Goal: Task Accomplishment & Management: Use online tool/utility

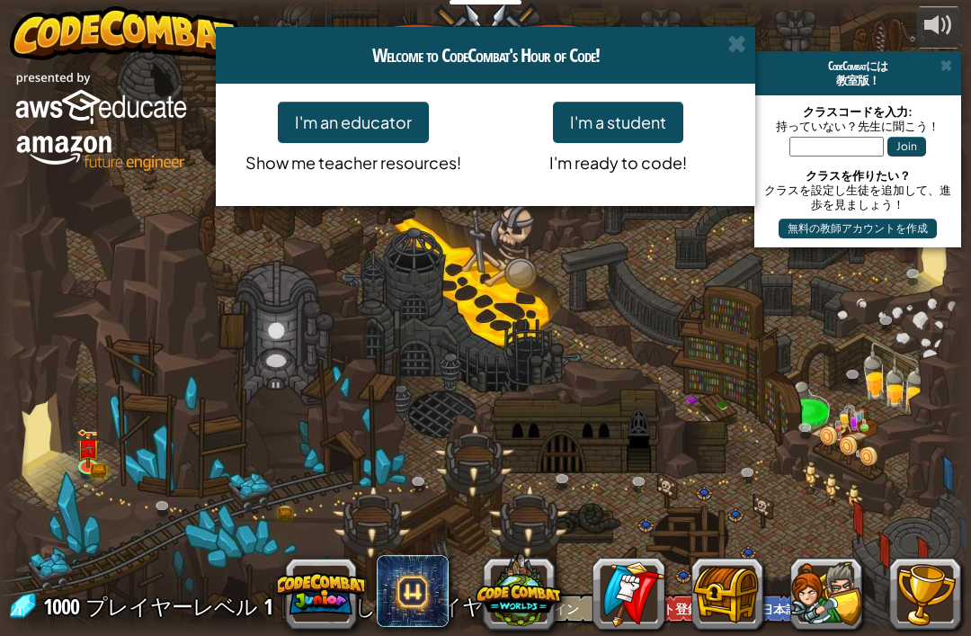
select select "ja"
click at [658, 130] on button "I'm a student" at bounding box center [618, 122] width 130 height 41
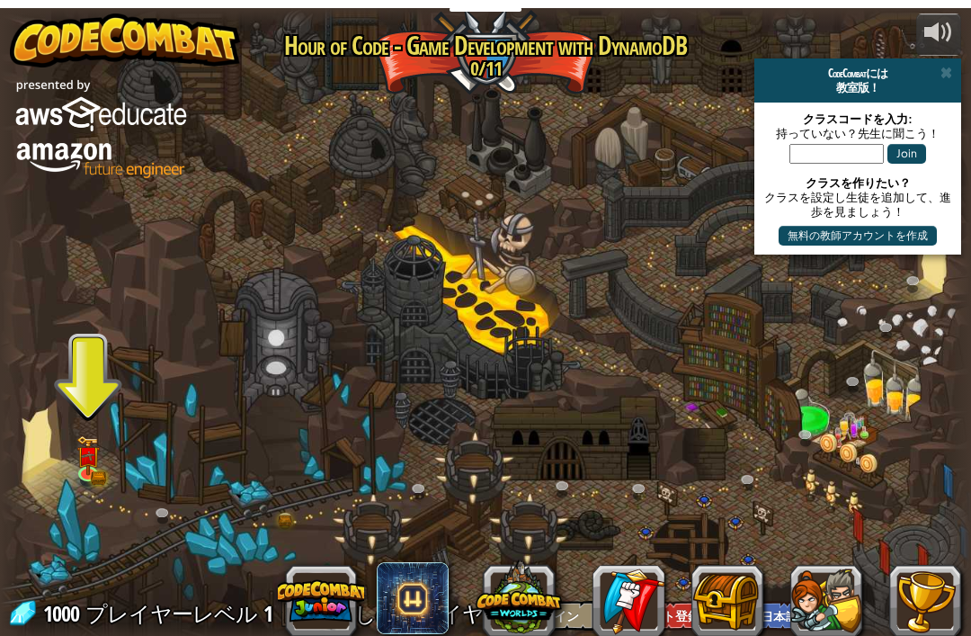
scroll to position [1, 0]
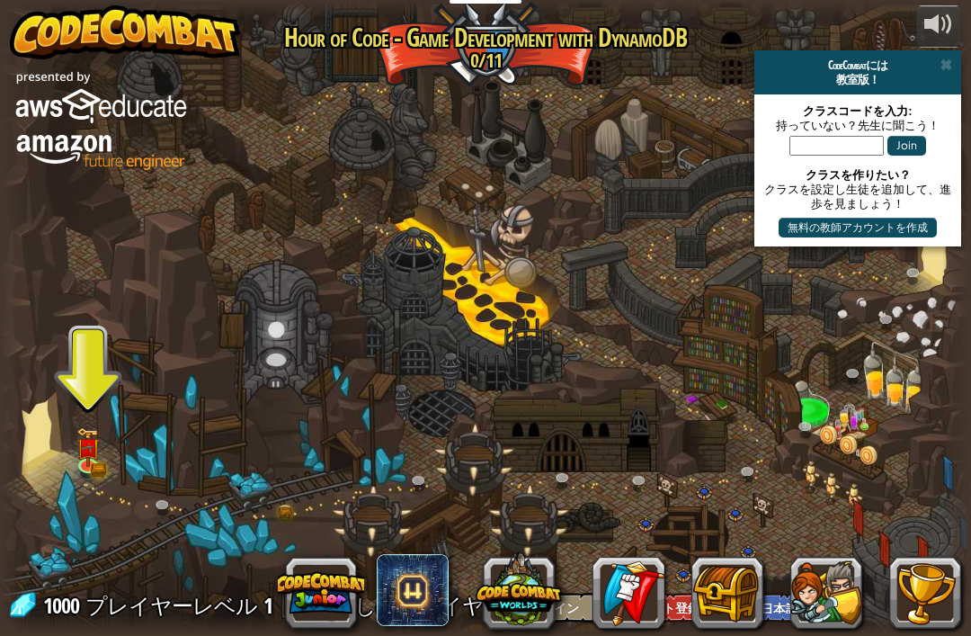
click at [63, 491] on div at bounding box center [485, 317] width 971 height 635
click at [103, 498] on div at bounding box center [485, 317] width 971 height 635
click at [132, 619] on span "プレイヤーレベル" at bounding box center [171, 606] width 172 height 30
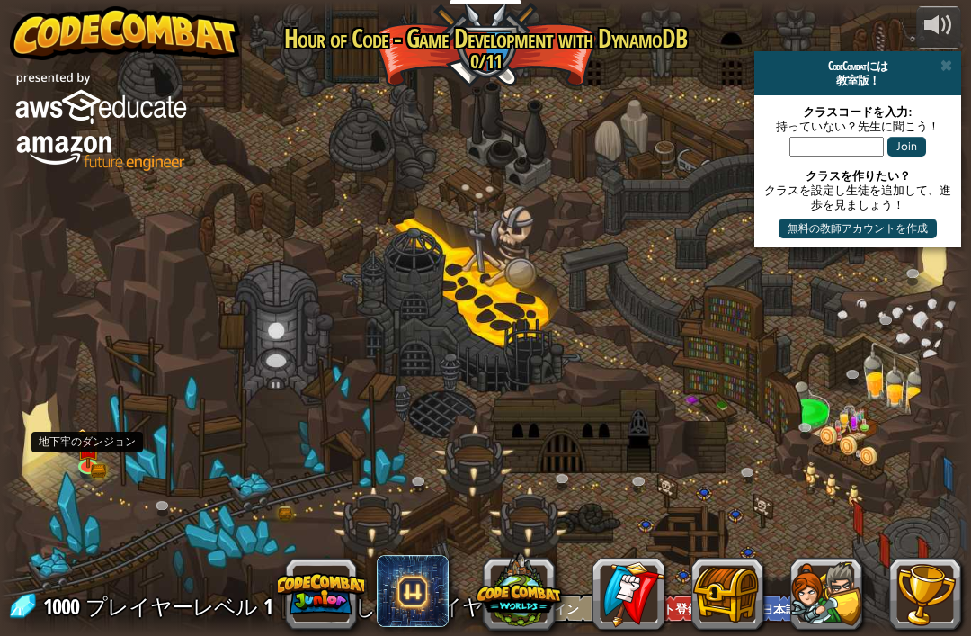
click at [90, 451] on img at bounding box center [88, 448] width 14 height 11
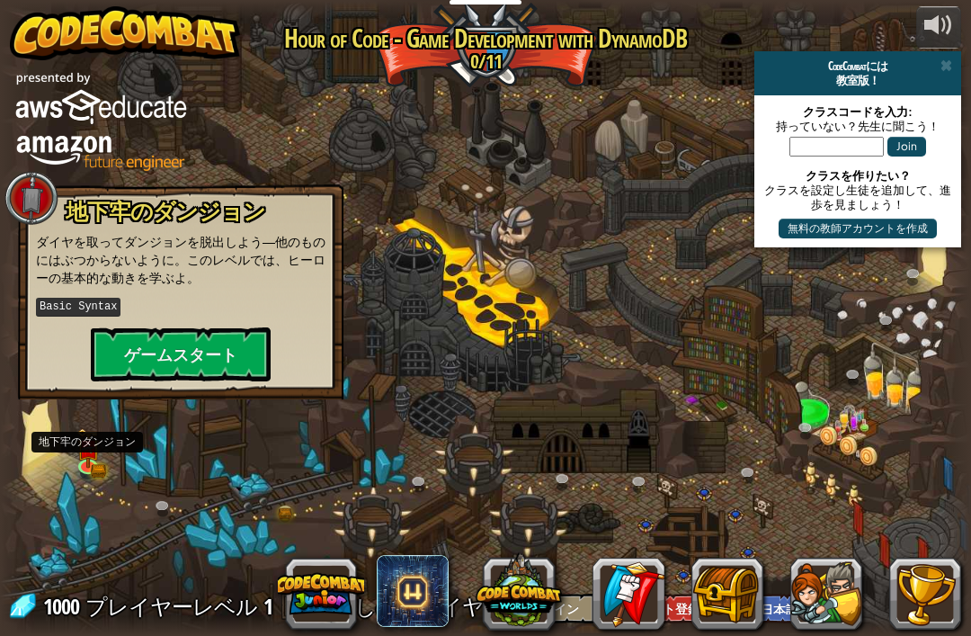
click at [236, 347] on button "ゲームスタート" at bounding box center [181, 354] width 180 height 54
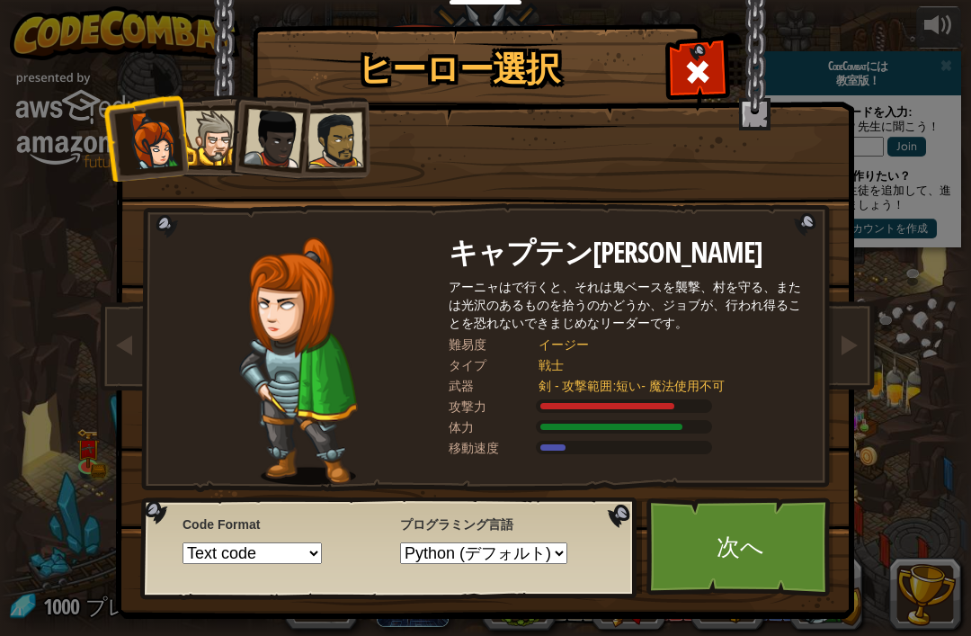
click at [199, 148] on div at bounding box center [212, 138] width 55 height 55
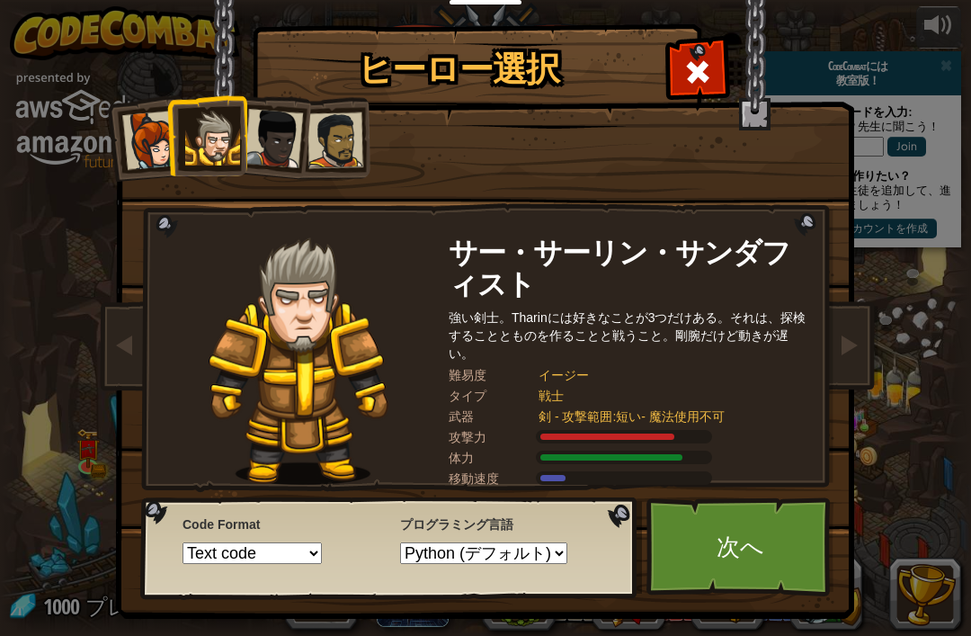
click at [280, 143] on div at bounding box center [273, 138] width 59 height 59
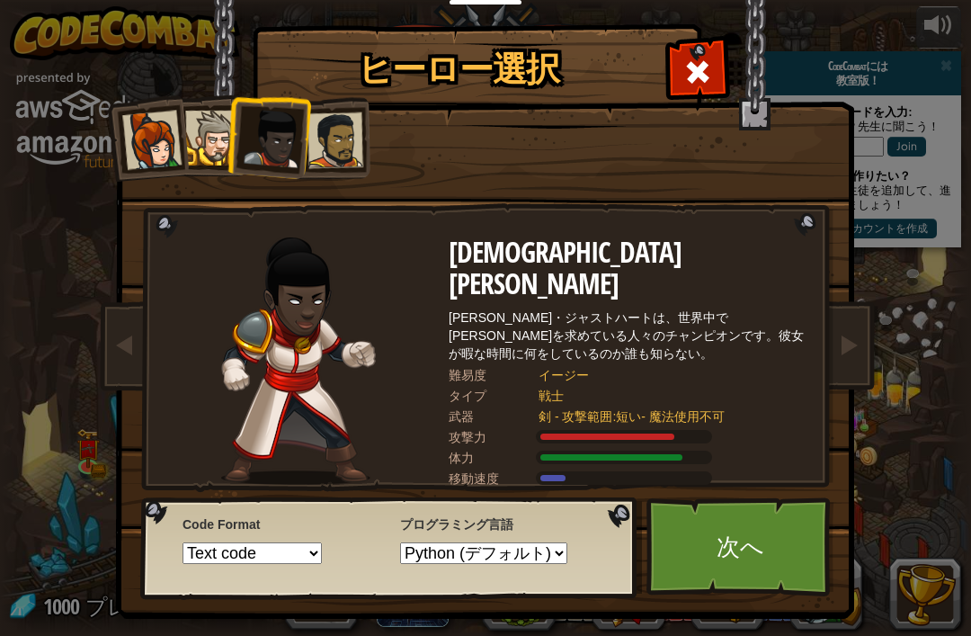
click at [320, 132] on div at bounding box center [336, 140] width 56 height 56
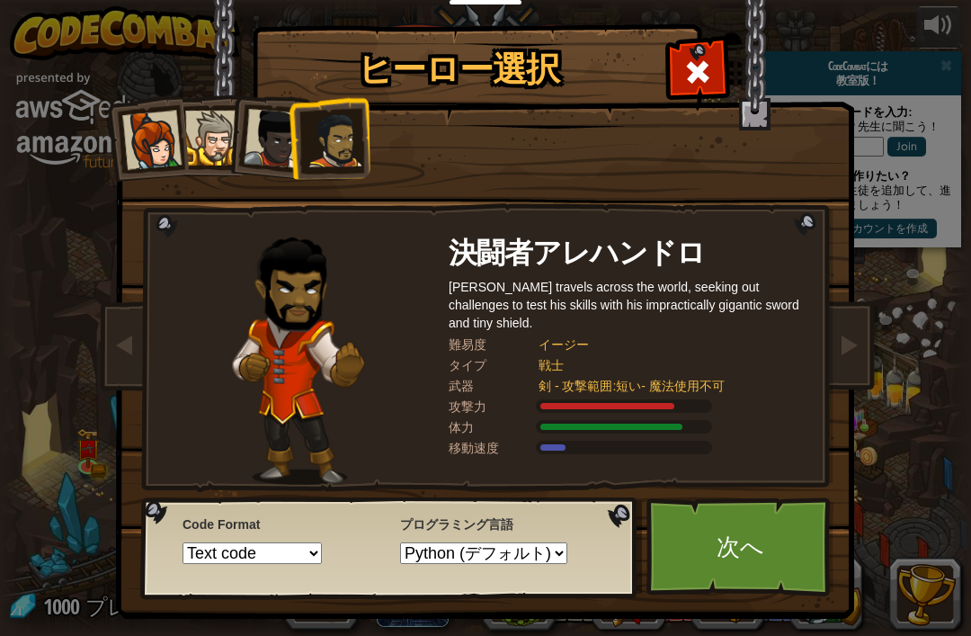
click at [248, 141] on div at bounding box center [273, 138] width 59 height 59
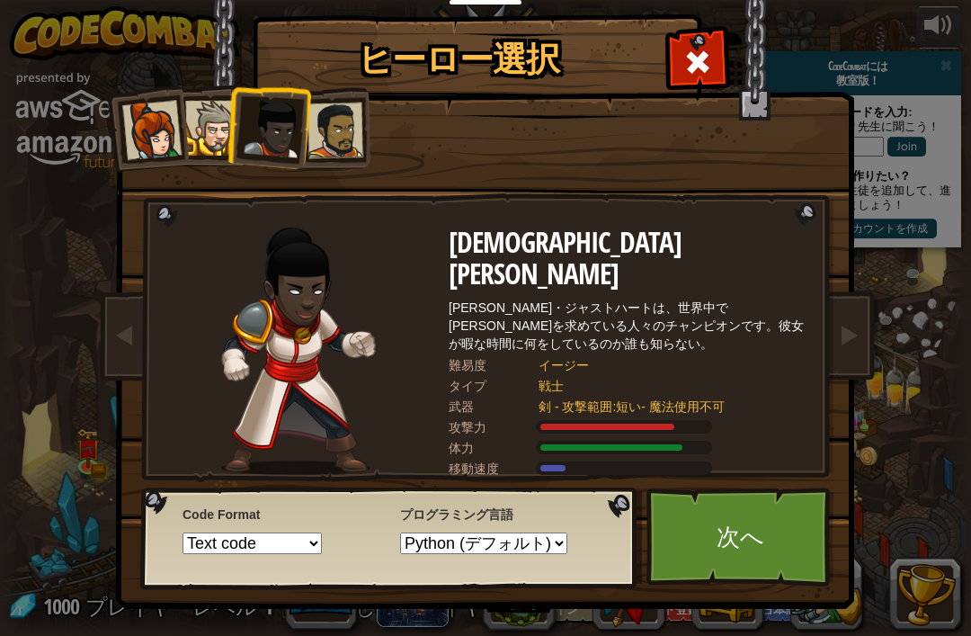
scroll to position [10, 0]
click at [345, 121] on div at bounding box center [336, 131] width 56 height 56
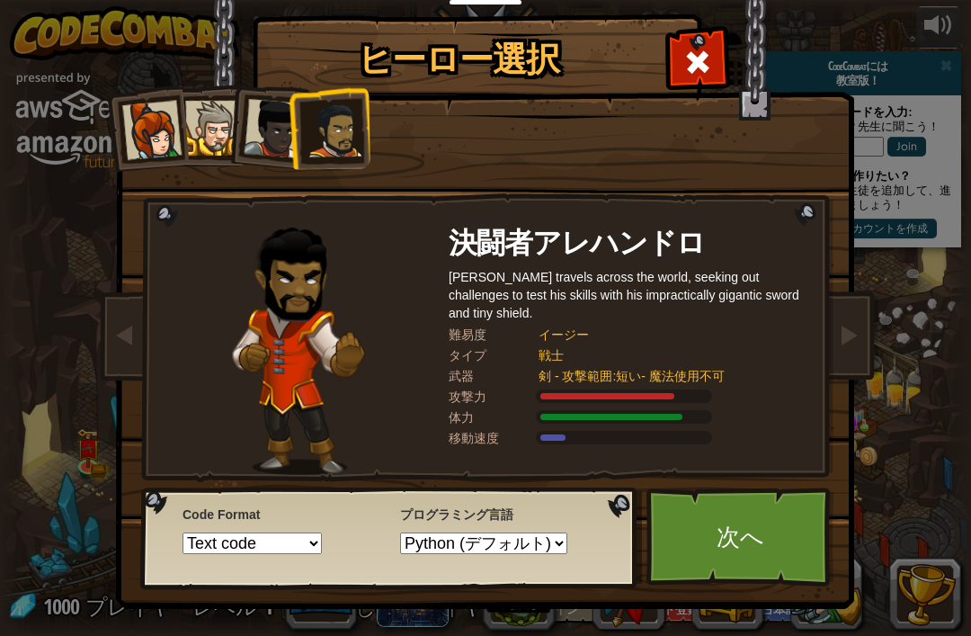
click at [219, 139] on div at bounding box center [212, 128] width 55 height 55
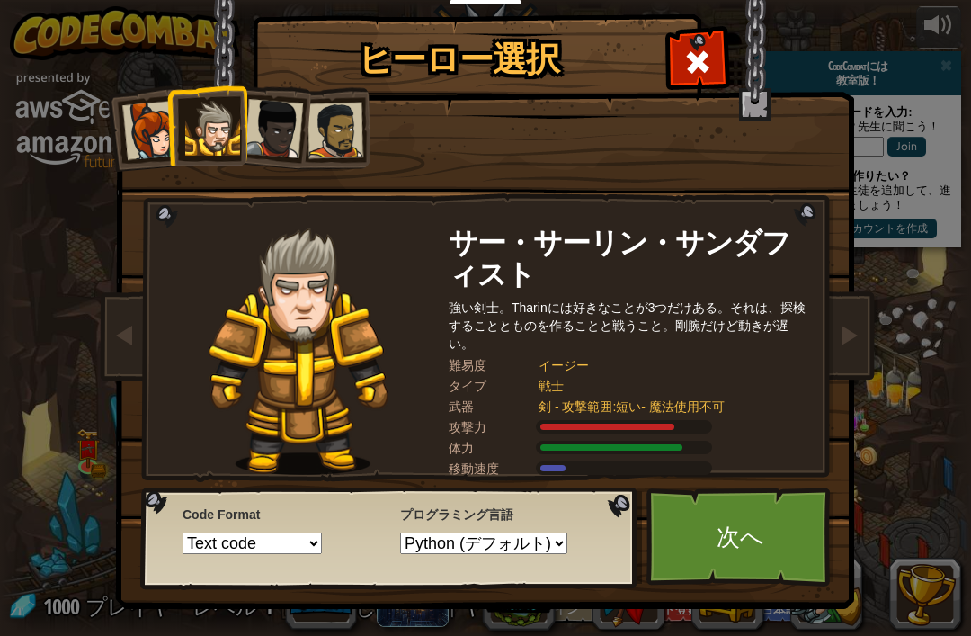
click at [748, 538] on link "次へ" at bounding box center [741, 537] width 188 height 99
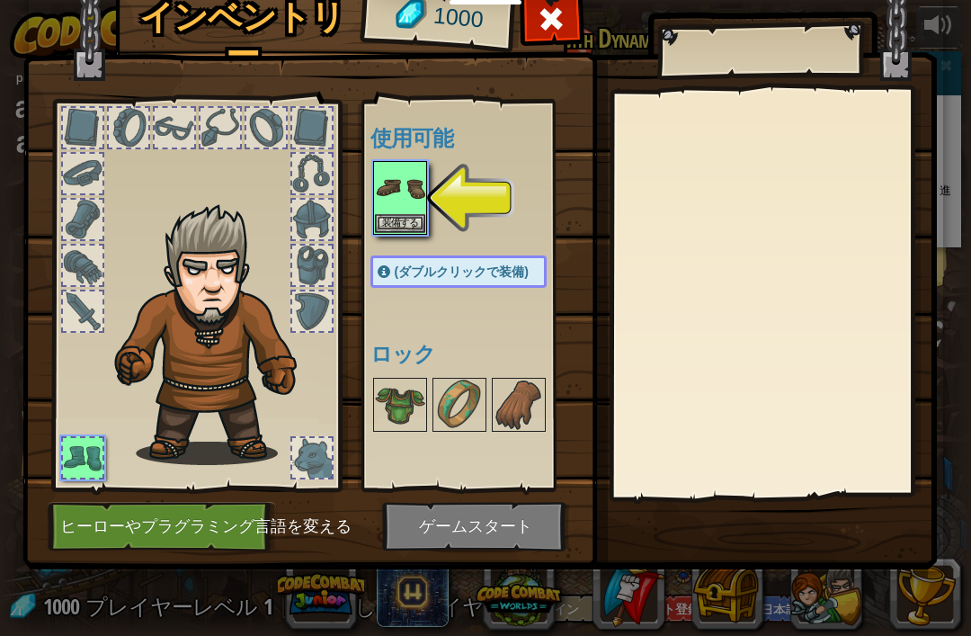
click at [401, 200] on img at bounding box center [400, 188] width 50 height 50
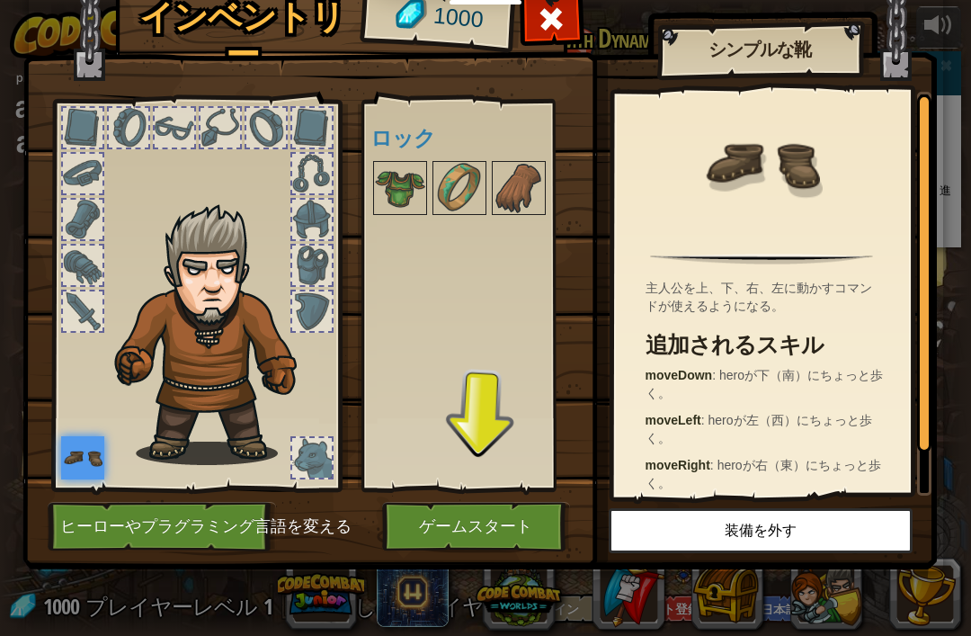
click at [497, 527] on button "ゲームスタート" at bounding box center [476, 526] width 188 height 49
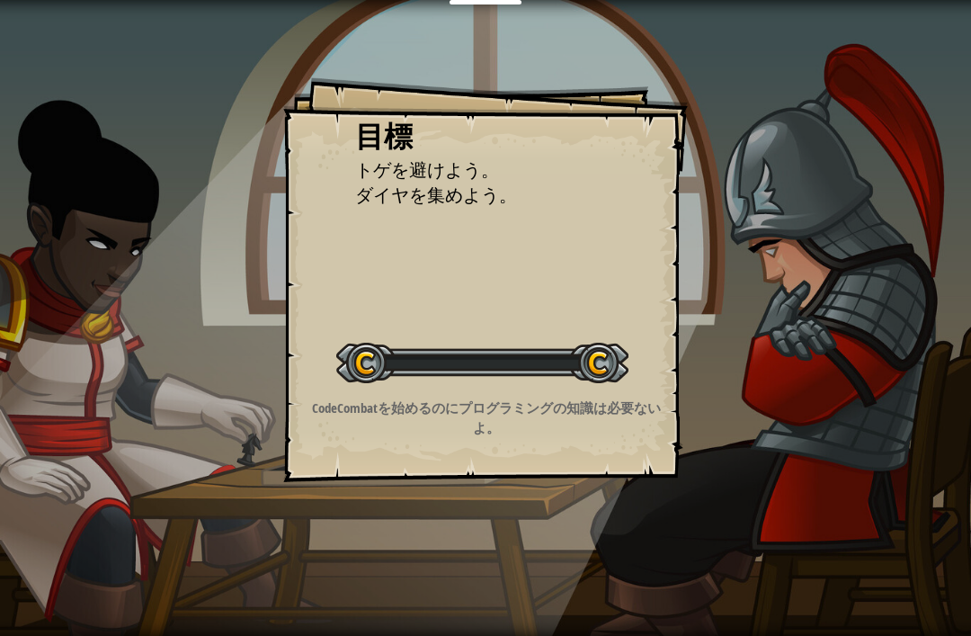
click at [537, 341] on div "レベルスタート" at bounding box center [482, 361] width 292 height 72
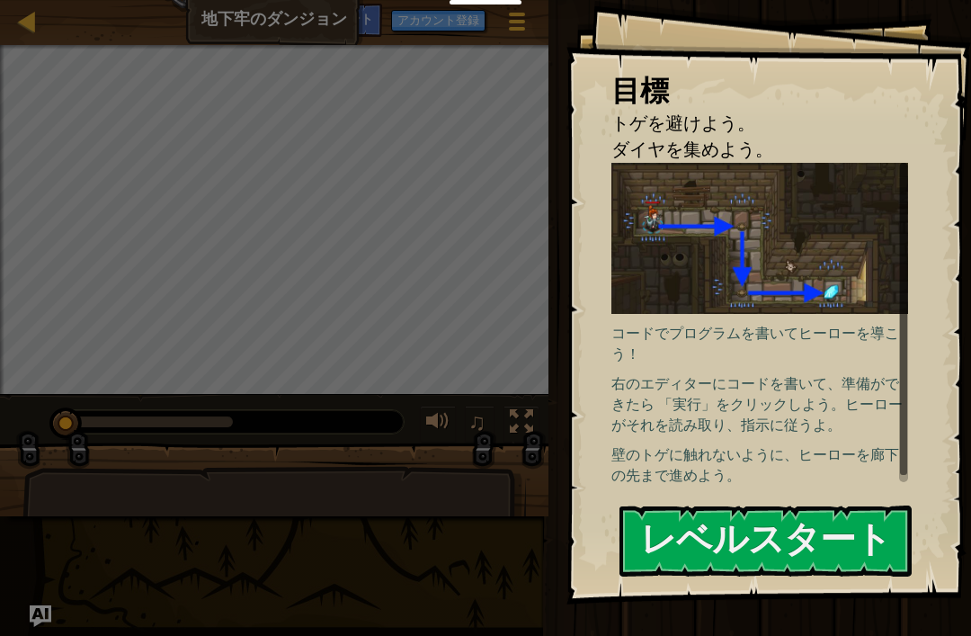
click at [810, 542] on button "レベルスタート" at bounding box center [766, 541] width 292 height 71
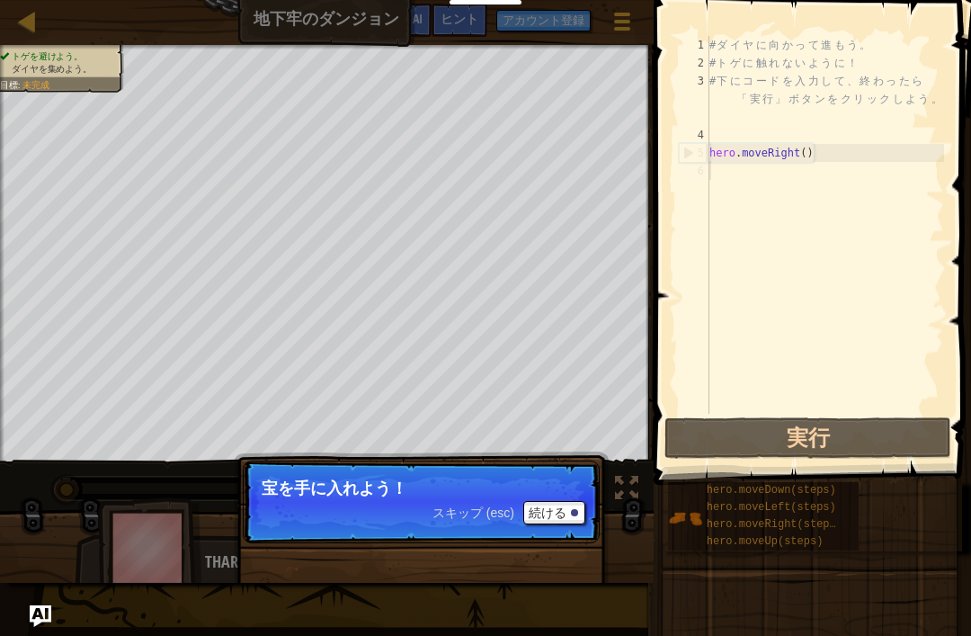
click at [569, 483] on p "宝を手に入れよう！" at bounding box center [421, 488] width 319 height 18
click at [577, 501] on button "続ける" at bounding box center [555, 512] width 62 height 23
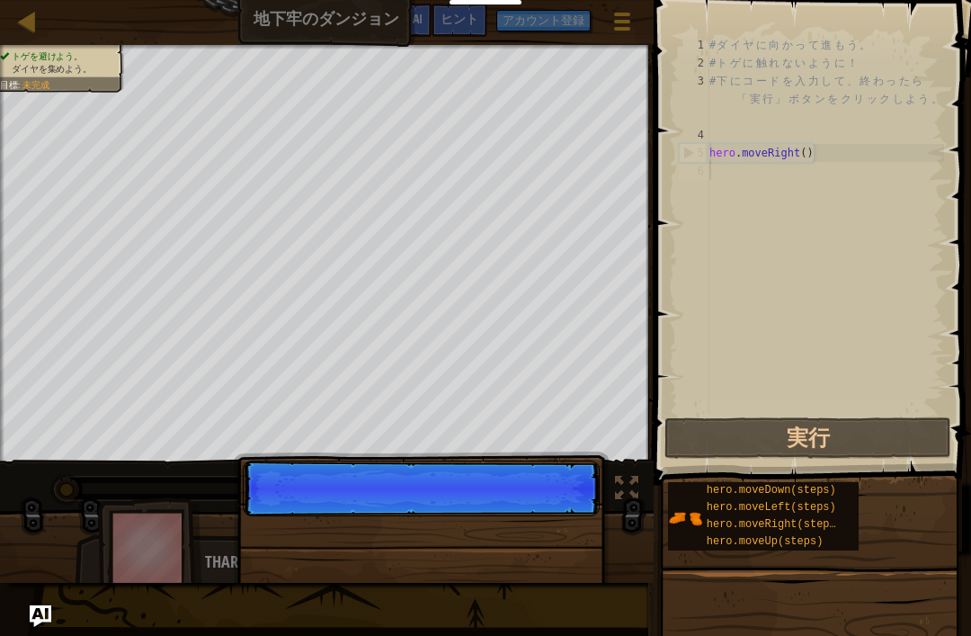
scroll to position [9, 0]
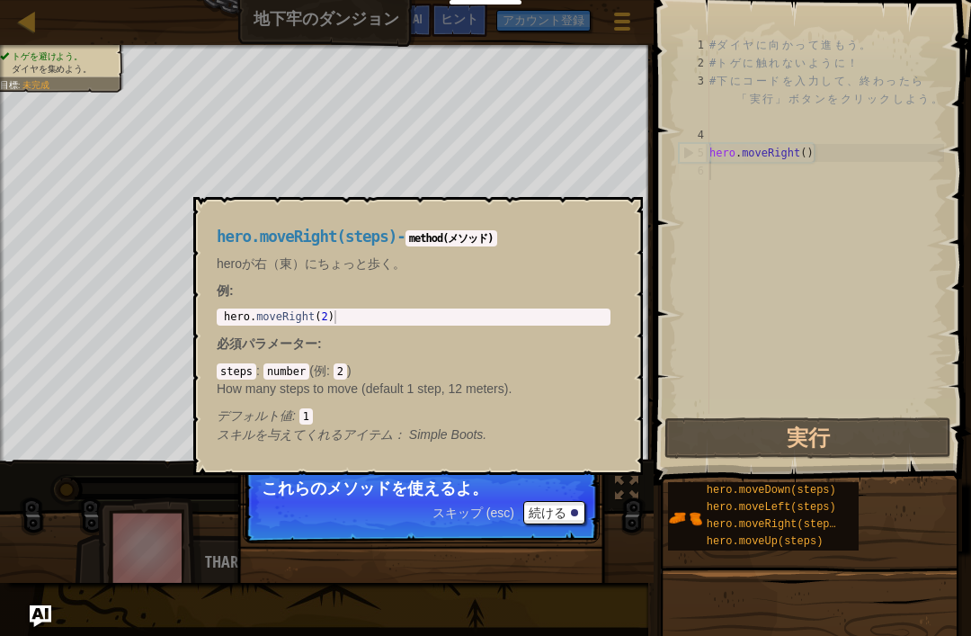
click at [772, 520] on span "hero.moveRight(steps)" at bounding box center [775, 524] width 136 height 13
click at [620, 212] on button "×" at bounding box center [623, 217] width 14 height 25
click at [692, 517] on img at bounding box center [685, 518] width 34 height 34
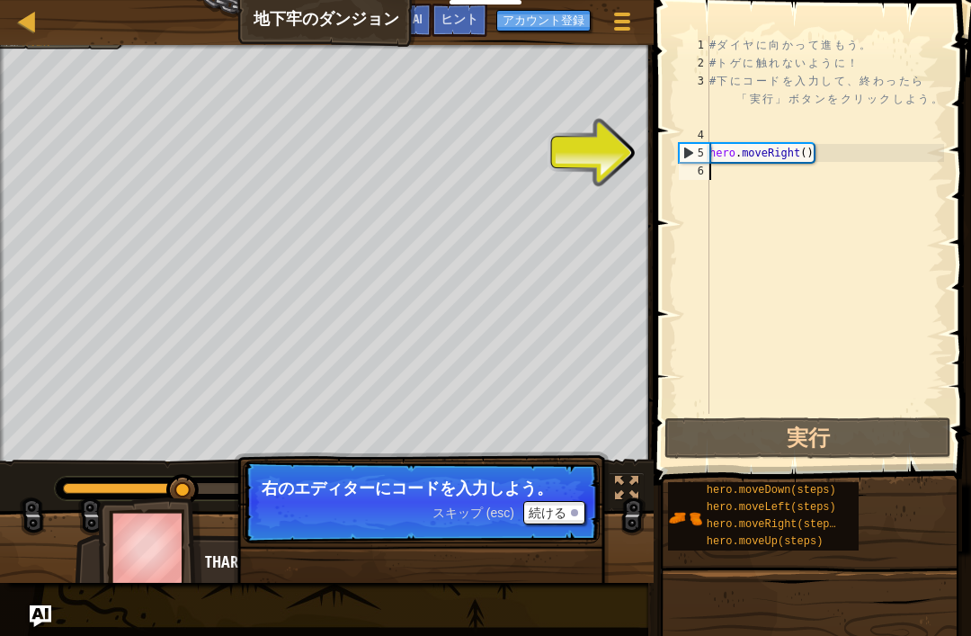
click at [701, 155] on div "5" at bounding box center [695, 153] width 30 height 18
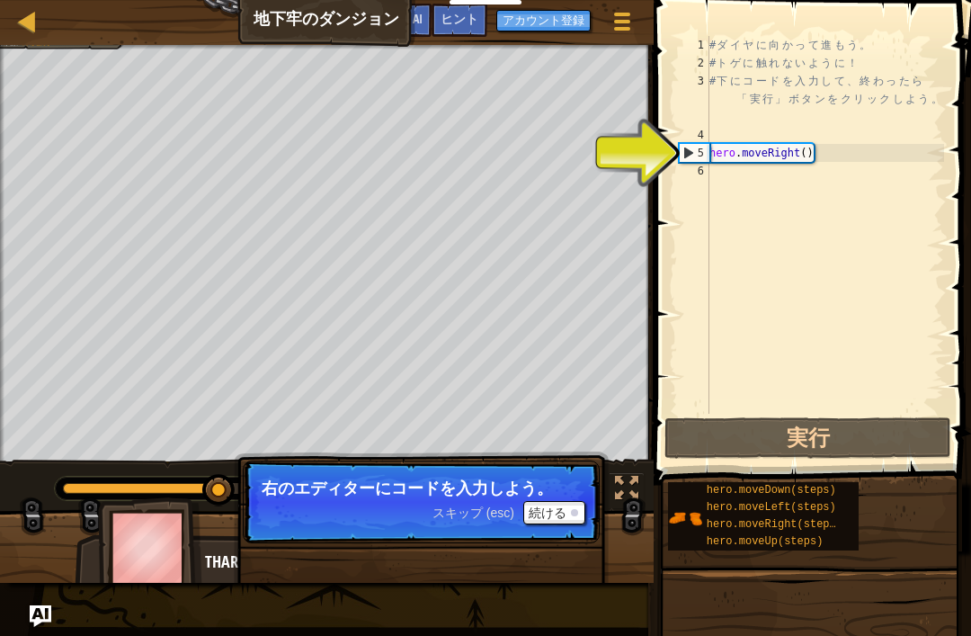
click at [699, 150] on div "5" at bounding box center [695, 153] width 30 height 18
type textarea "hero.moveRight()"
click at [697, 142] on div "4" at bounding box center [694, 135] width 31 height 18
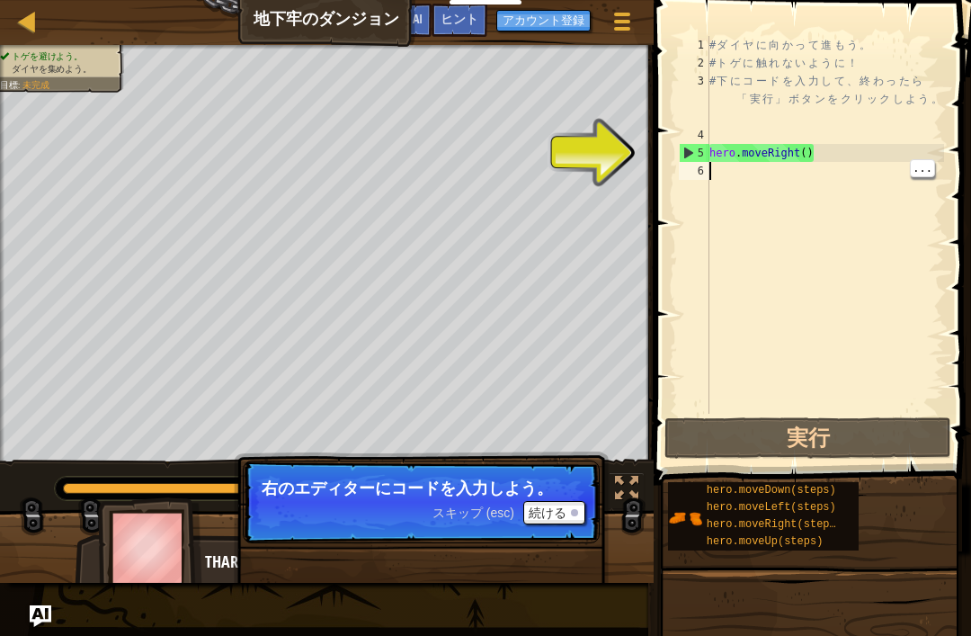
click at [698, 158] on div "5" at bounding box center [695, 153] width 30 height 18
type textarea "hero.moveRight()"
click at [801, 237] on div "# ダ イ ヤ に 向 か っ て 進 も う 。 # ト ゲ に 触 れ な い よ う に ！ # 下 に コ ー ド を 入 力 し て 、 終 わ っ…" at bounding box center [825, 243] width 238 height 414
type textarea "hero.moveRight()"
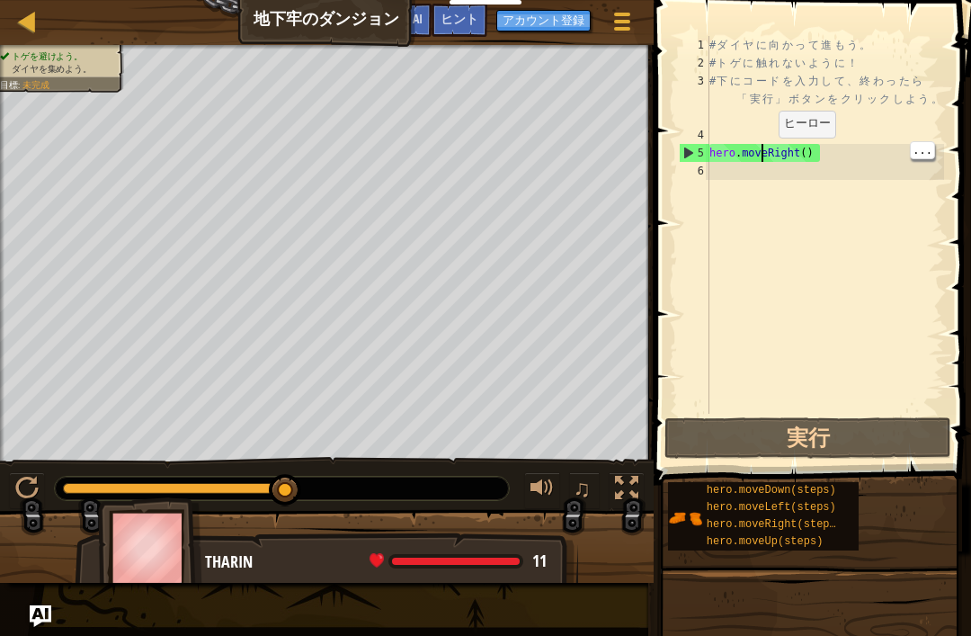
click at [823, 175] on div "# ダ イ ヤ に 向 か っ て 進 も う 。 # ト ゲ に 触 れ な い よ う に ！ # 下 に コ ー ド を 入 力 し て 、 終 わ っ…" at bounding box center [825, 243] width 238 height 414
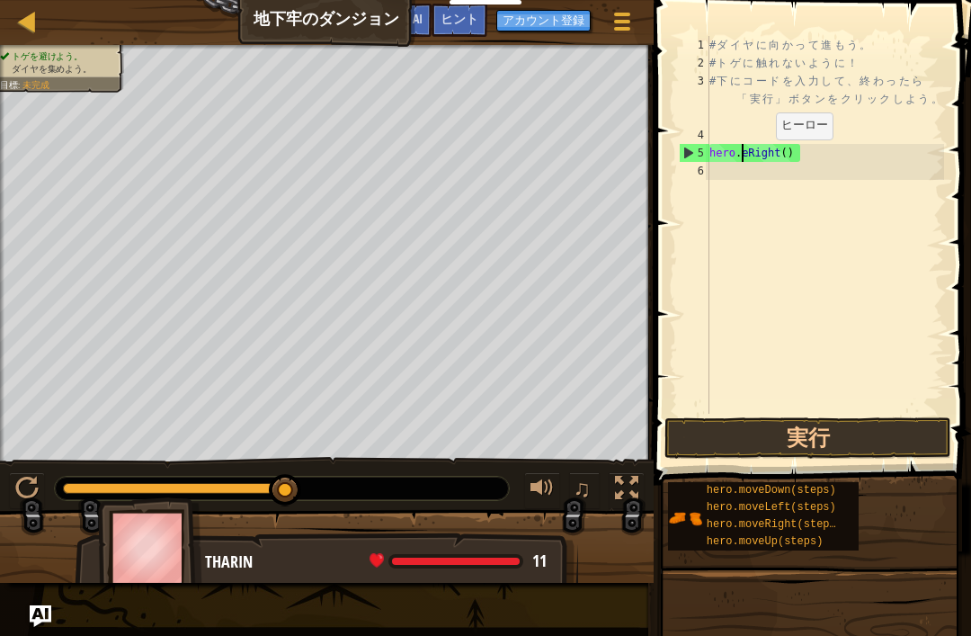
type textarea "heroeRight()"
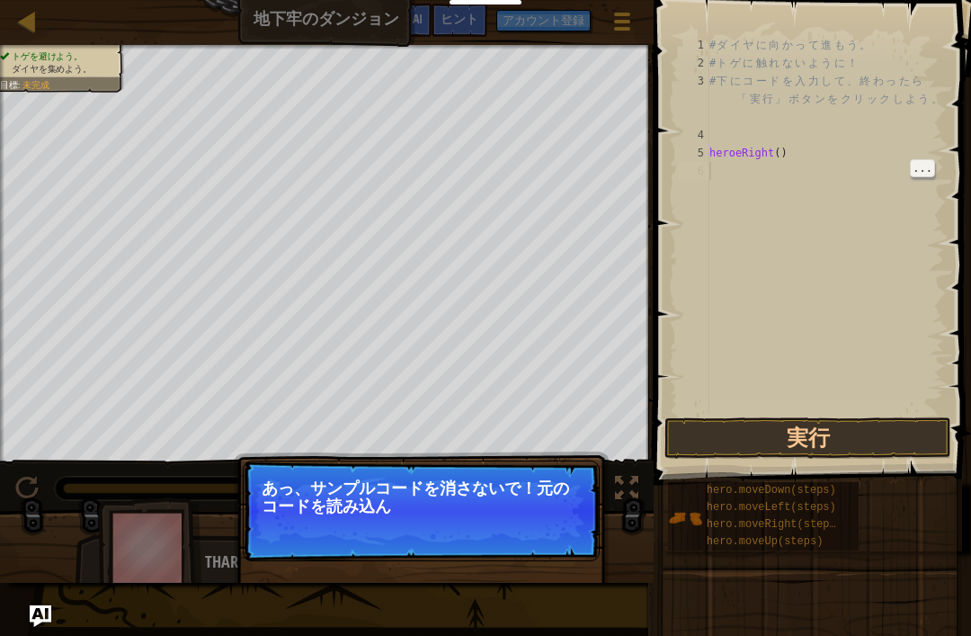
click at [920, 242] on div "# ダ イ ヤ に 向 か っ て 進 も う 。 # ト ゲ に 触 れ な い よ う に ！ # 下 に コ ー ド を 入 力 し て 、 終 わ っ…" at bounding box center [825, 243] width 238 height 414
click at [912, 207] on div "# ダ イ ヤ に 向 か っ て 進 も う 。 # ト ゲ に 触 れ な い よ う に ！ # 下 に コ ー ド を 入 力 し て 、 終 わ っ…" at bounding box center [825, 243] width 238 height 414
click at [942, 158] on div "# ダ イ ヤ に 向 か っ て 進 も う 。 # ト ゲ に 触 れ な い よ う に ！ # 下 に コ ー ド を 入 力 し て 、 終 わ っ…" at bounding box center [825, 243] width 238 height 414
type textarea "heroeRight()"
type textarea "# トゲに触れないように！"
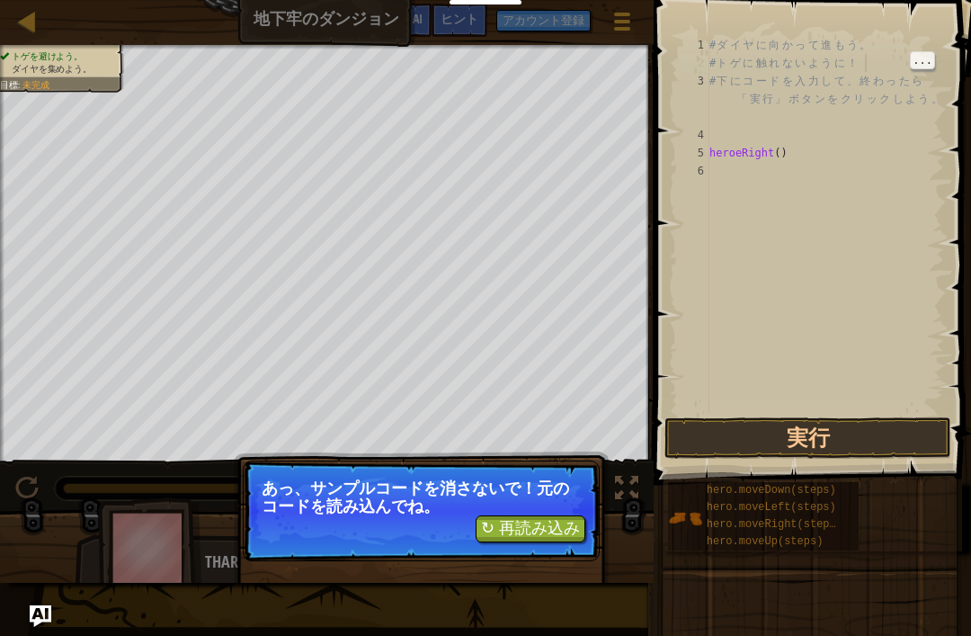
click at [877, 62] on div "# ダ イ ヤ に 向 か っ て 進 も う 。 # ト ゲ に 触 れ な い よ う に ！ # 下 に コ ー ド を 入 力 し て 、 終 わ っ…" at bounding box center [825, 243] width 238 height 414
click at [581, 564] on div "↻ 再読み込み あっ、サンプルコードを消さないで！元のコードを読み込んでね。" at bounding box center [421, 594] width 375 height 266
click at [565, 541] on button "↻ 再読み込み" at bounding box center [531, 528] width 110 height 27
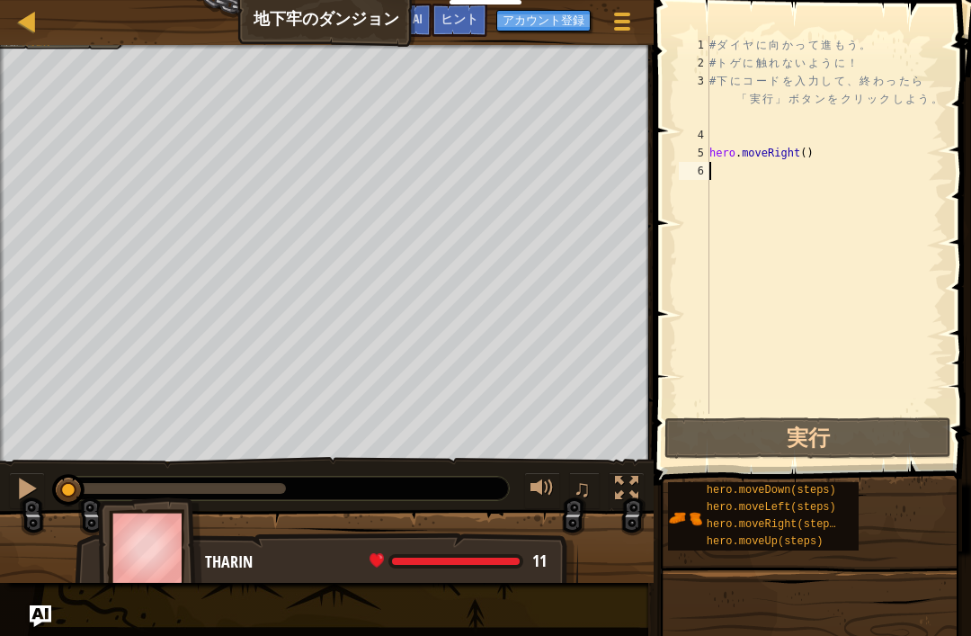
click at [877, 434] on button "実行" at bounding box center [808, 437] width 287 height 41
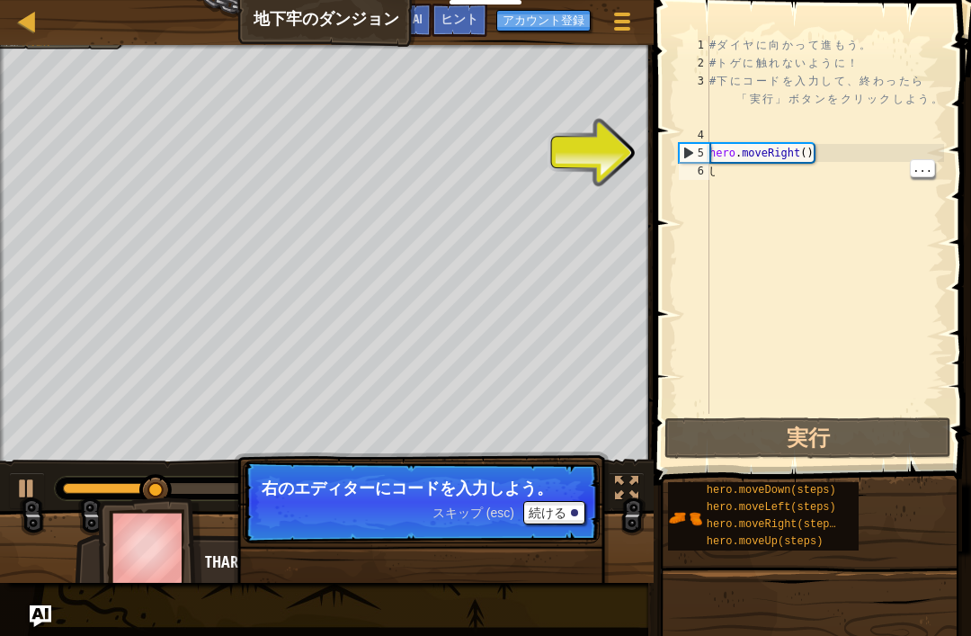
scroll to position [0, 0]
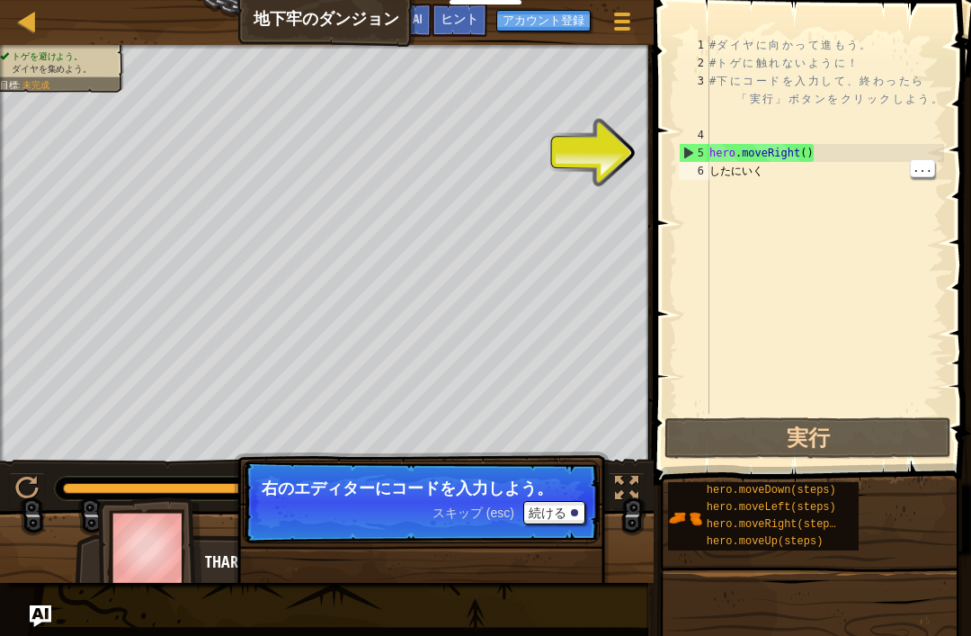
type textarea "したにいく"
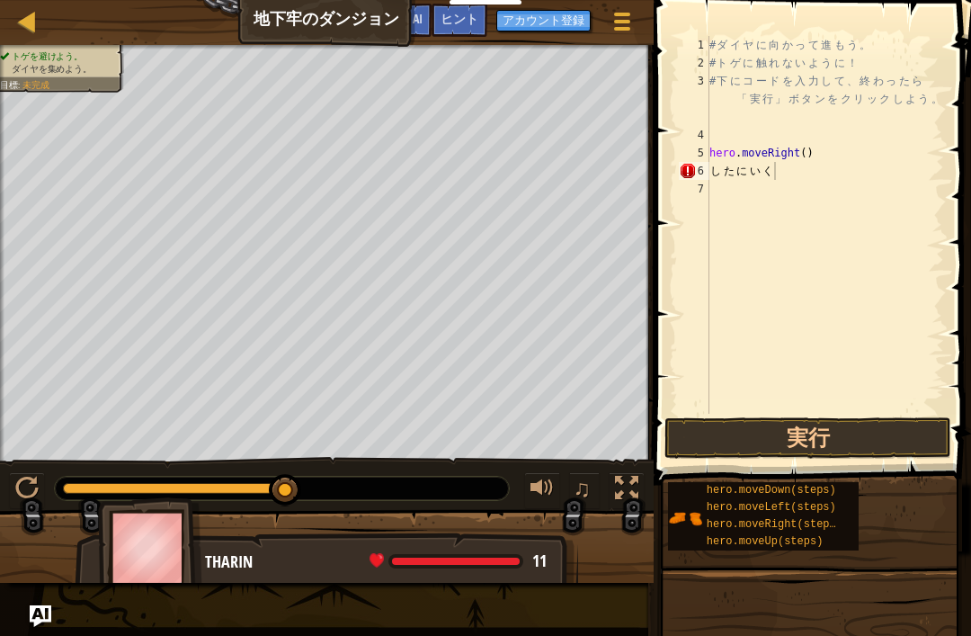
click at [875, 441] on button "実行" at bounding box center [808, 437] width 287 height 41
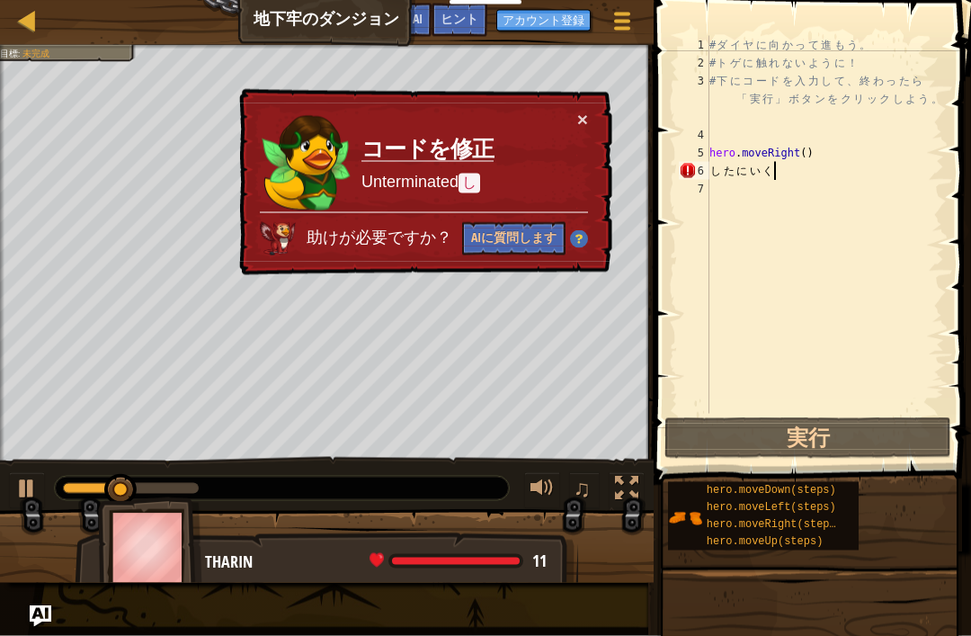
click at [607, 115] on div "× コードを修正 Unterminated し 助けが必要ですか？ AIに質問します" at bounding box center [424, 182] width 377 height 187
click at [524, 230] on button "AIに質問します" at bounding box center [513, 238] width 103 height 33
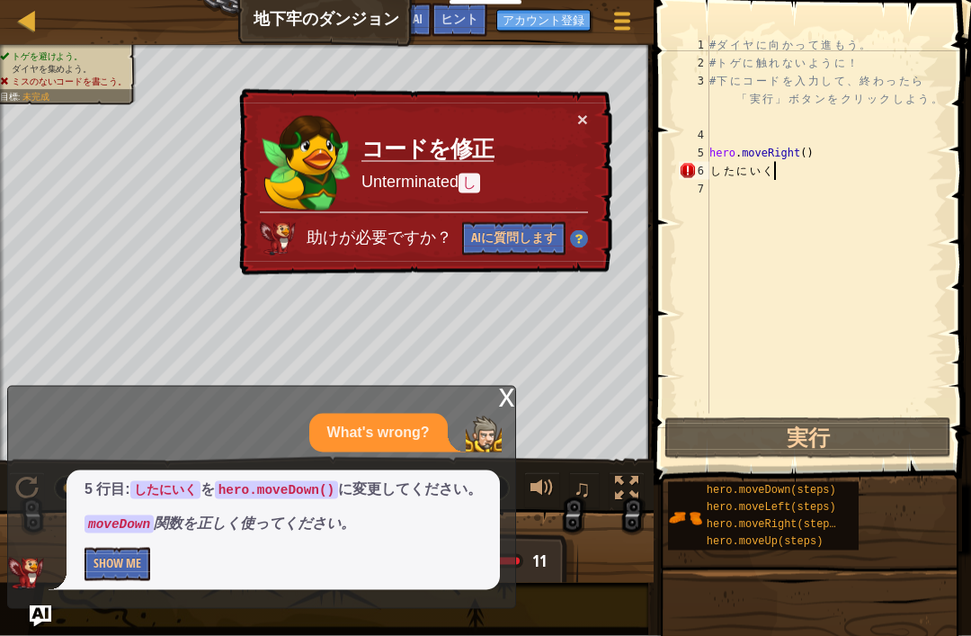
click at [586, 112] on button "×" at bounding box center [582, 119] width 11 height 19
